Goal: Information Seeking & Learning: Find specific fact

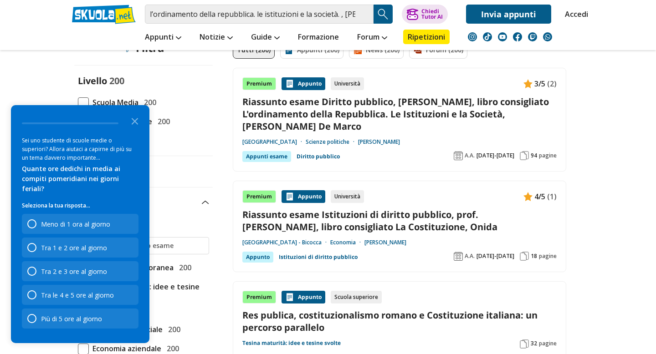
scroll to position [116, 0]
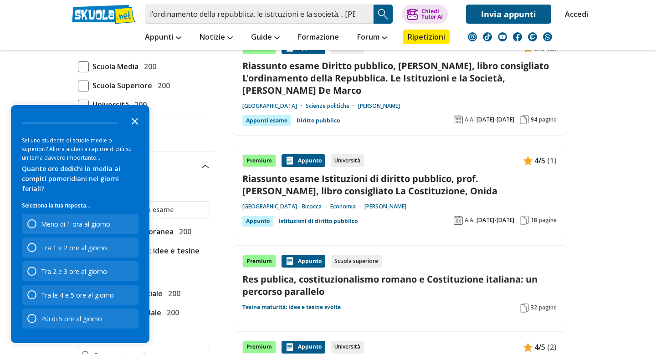
click at [135, 125] on polygon "Close the survey" at bounding box center [135, 121] width 7 height 7
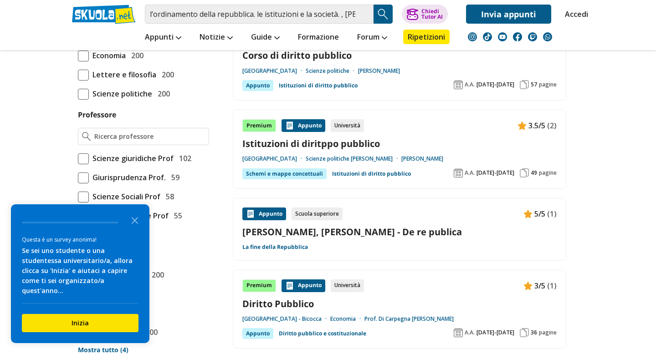
scroll to position [0, 0]
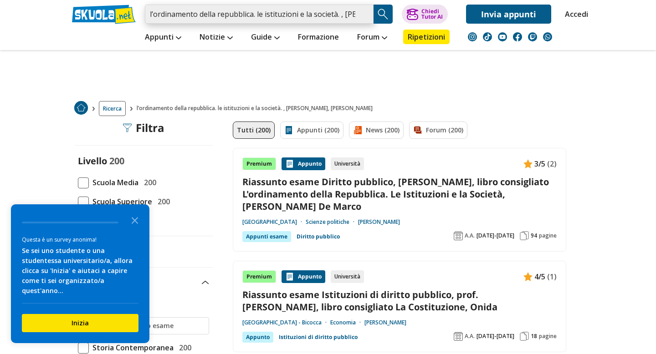
click at [340, 18] on input "l’ordinamento della repubblica. le istituzioni e la società. , [PERSON_NAME], […" at bounding box center [259, 14] width 229 height 19
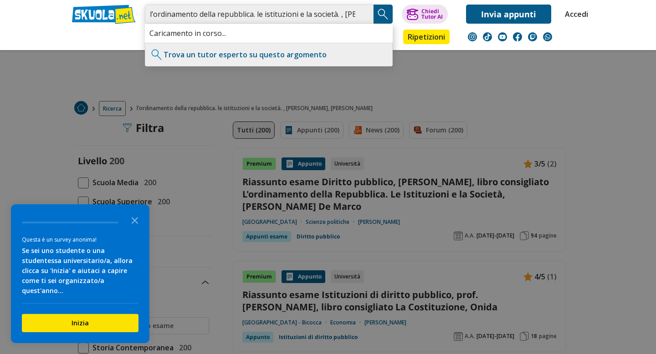
click at [152, 14] on input "l’ordinamento della repubblica. le istituzioni e la società. , paola bilancia, …" at bounding box center [259, 14] width 229 height 19
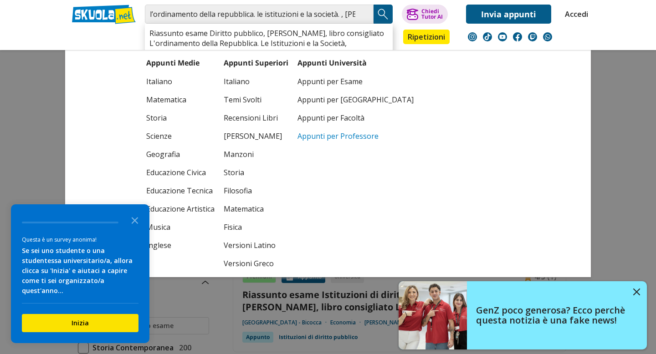
click at [308, 133] on link "Appunti per Professore" at bounding box center [355, 136] width 116 height 18
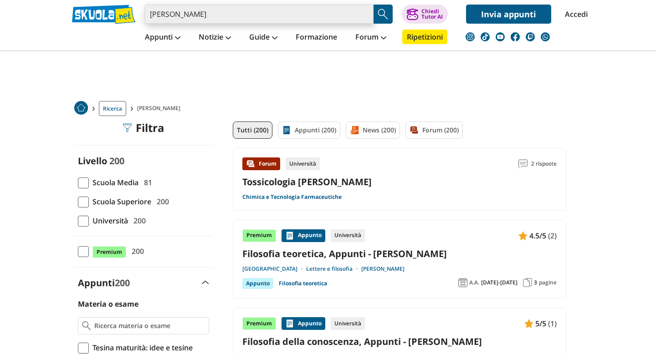
click at [259, 15] on input "marchetti" at bounding box center [259, 14] width 229 height 19
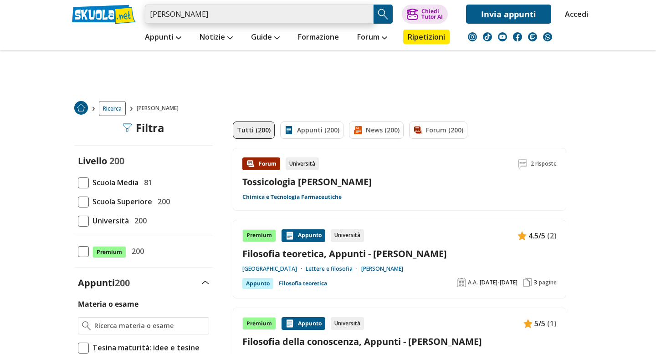
click at [213, 11] on input "marchetti" at bounding box center [259, 14] width 229 height 19
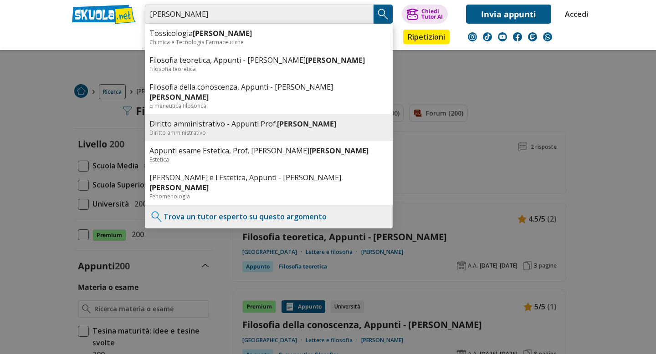
scroll to position [20, 0]
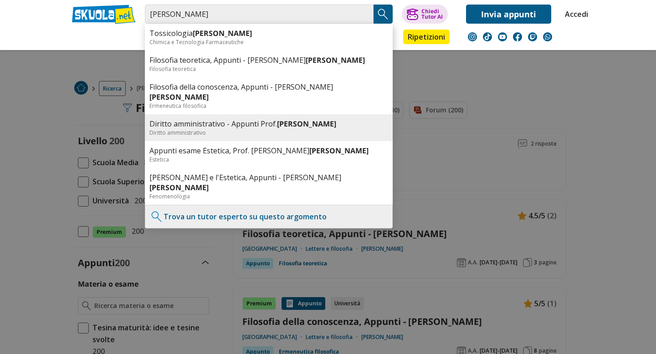
click at [242, 129] on div "Diritto amministrativo" at bounding box center [268, 133] width 239 height 8
